Goal: Information Seeking & Learning: Understand process/instructions

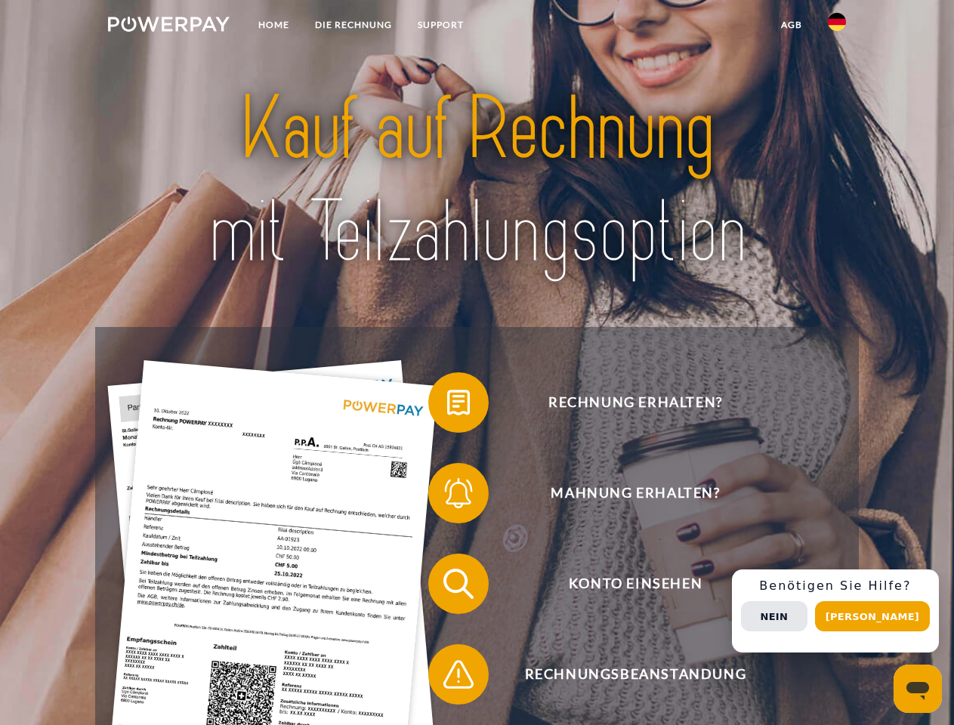
click at [168, 26] on img at bounding box center [169, 24] width 122 height 15
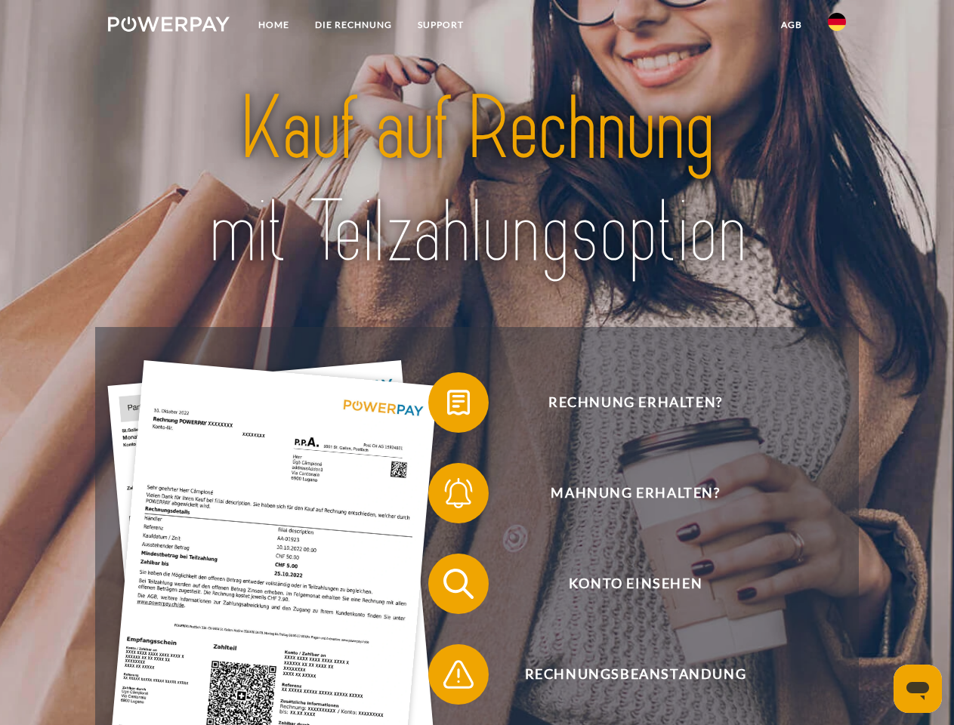
click at [837, 26] on img at bounding box center [837, 22] width 18 height 18
click at [791, 25] on link "agb" at bounding box center [791, 24] width 47 height 27
click at [447, 406] on span at bounding box center [436, 403] width 76 height 76
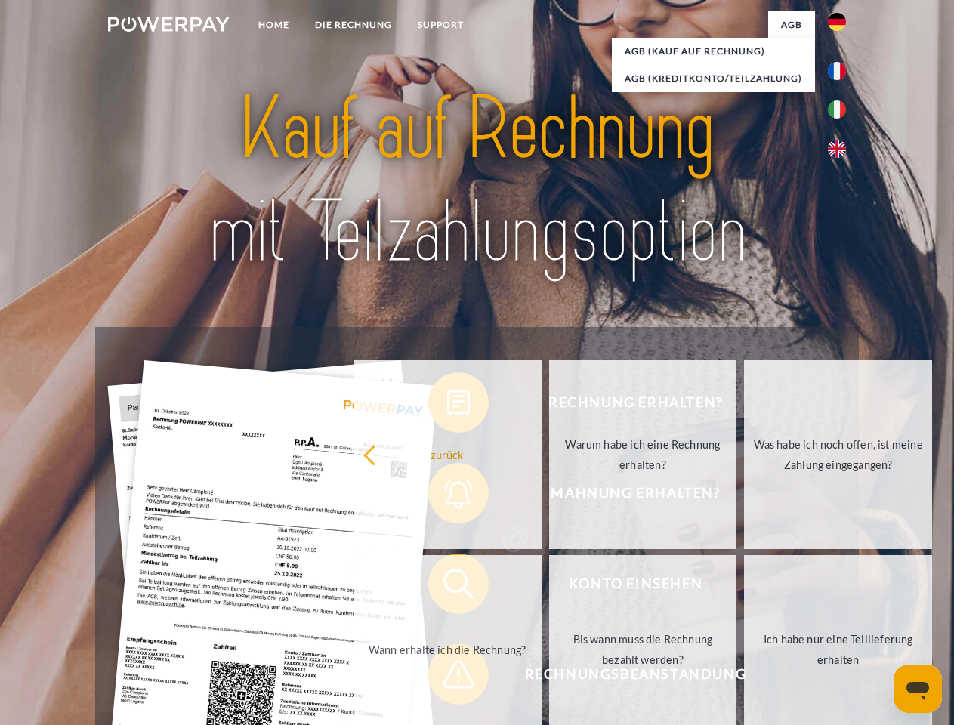
click at [447, 496] on link "zurück" at bounding box center [448, 454] width 188 height 189
click at [447, 587] on link "Wann erhalte ich die Rechnung?" at bounding box center [448, 649] width 188 height 189
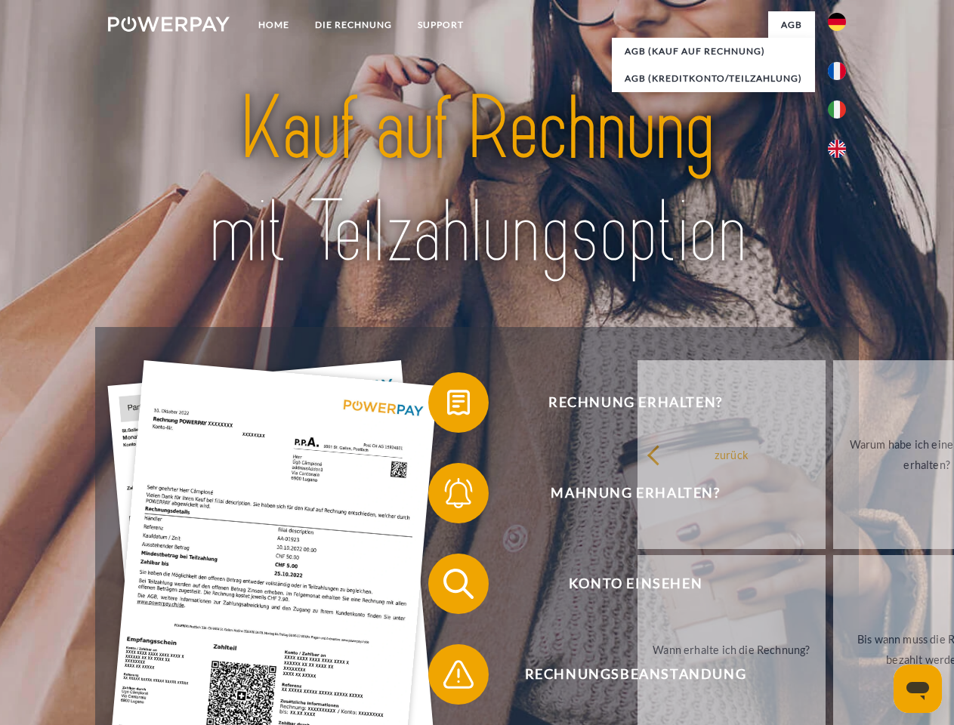
click at [447, 678] on span at bounding box center [436, 675] width 76 height 76
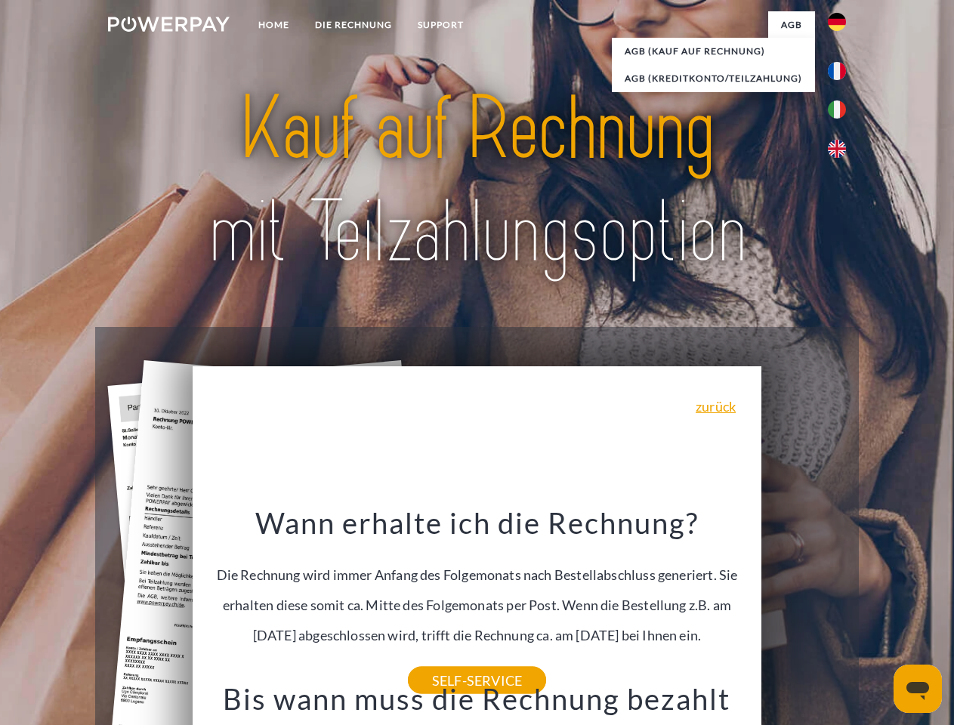
click at [804, 614] on span "Konto einsehen" at bounding box center [635, 584] width 370 height 60
click at [878, 616] on header "Home DIE RECHNUNG SUPPORT" at bounding box center [477, 521] width 954 height 1043
